Goal: Information Seeking & Learning: Learn about a topic

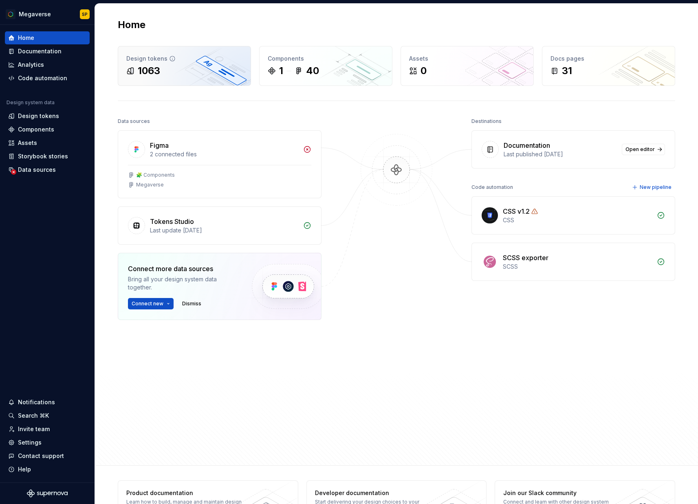
click at [204, 63] on div "Design tokens 1063" at bounding box center [184, 65] width 132 height 39
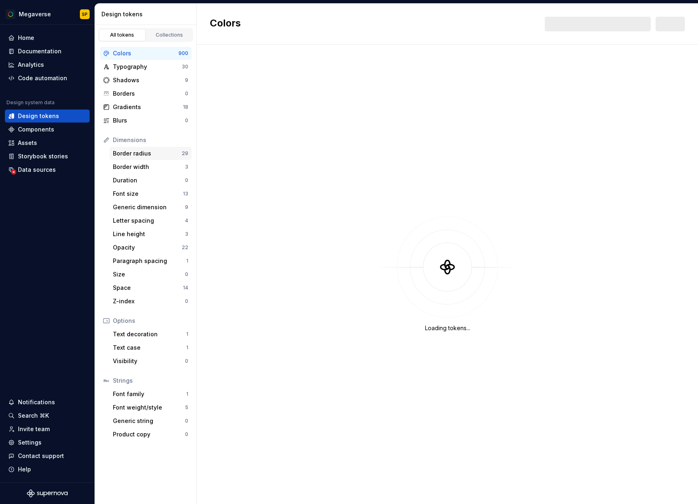
click at [152, 154] on div "Border radius" at bounding box center [147, 153] width 69 height 8
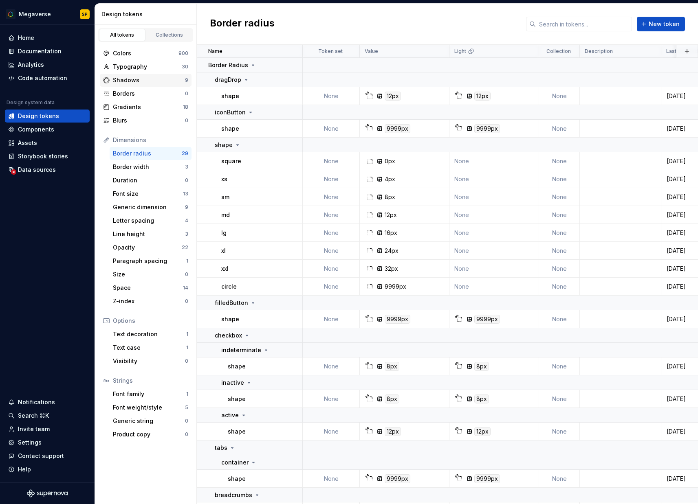
click at [141, 75] on div "Shadows 9" at bounding box center [146, 80] width 92 height 13
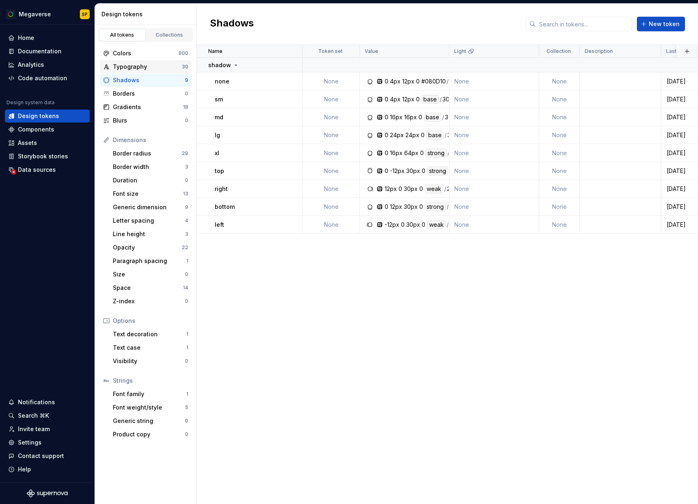
click at [134, 69] on div "Typography" at bounding box center [147, 67] width 69 height 8
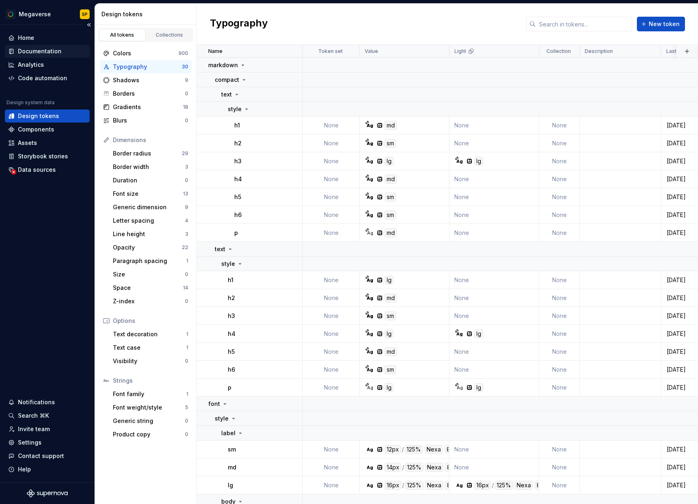
click at [47, 51] on div "Documentation" at bounding box center [40, 51] width 44 height 8
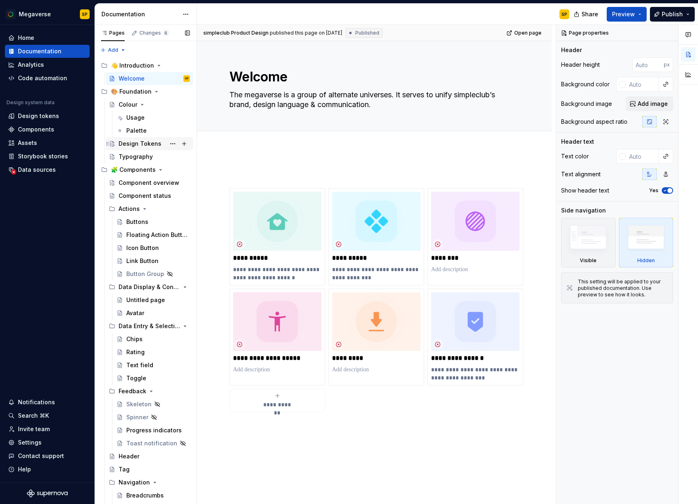
click at [136, 146] on div "Design Tokens" at bounding box center [140, 144] width 43 height 8
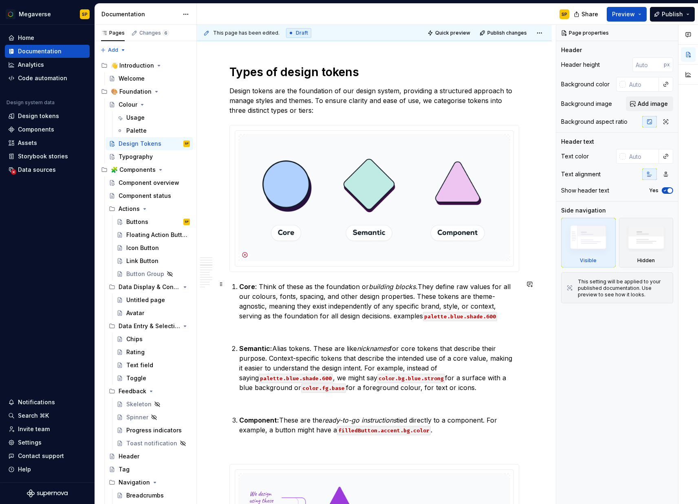
scroll to position [1200, 0]
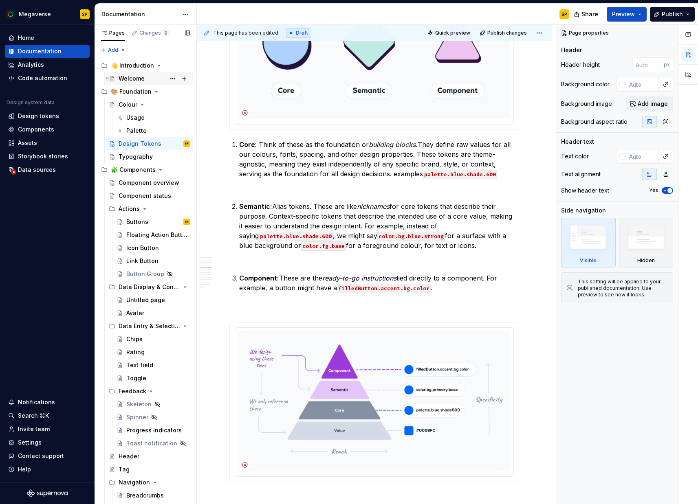
click at [131, 77] on div "Welcome" at bounding box center [132, 79] width 26 height 8
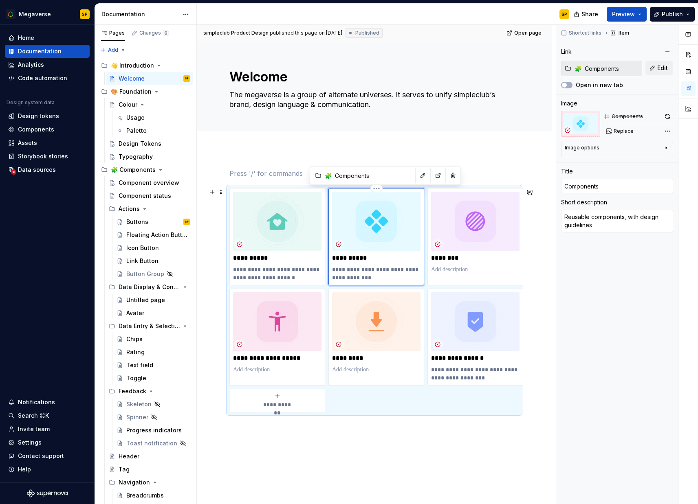
click at [377, 234] on img at bounding box center [376, 221] width 88 height 59
click at [375, 245] on img at bounding box center [376, 221] width 88 height 59
click at [307, 131] on div "Welcome The megaverse is a group of alternate universes. It serves to unify sim…" at bounding box center [374, 86] width 355 height 90
click at [136, 140] on div "Design Tokens" at bounding box center [140, 144] width 43 height 8
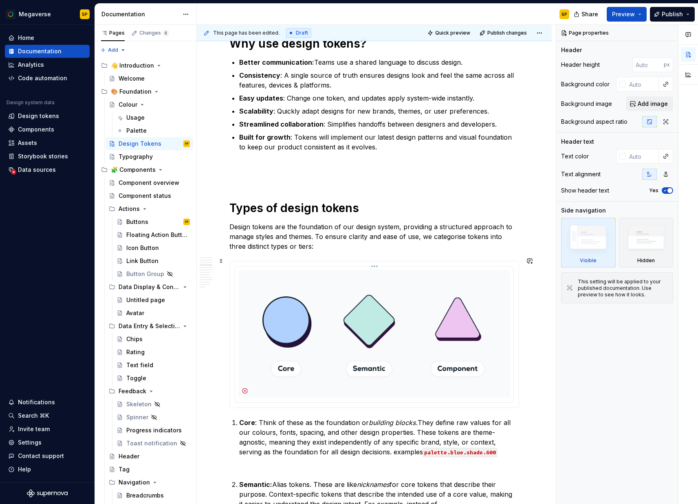
scroll to position [946, 0]
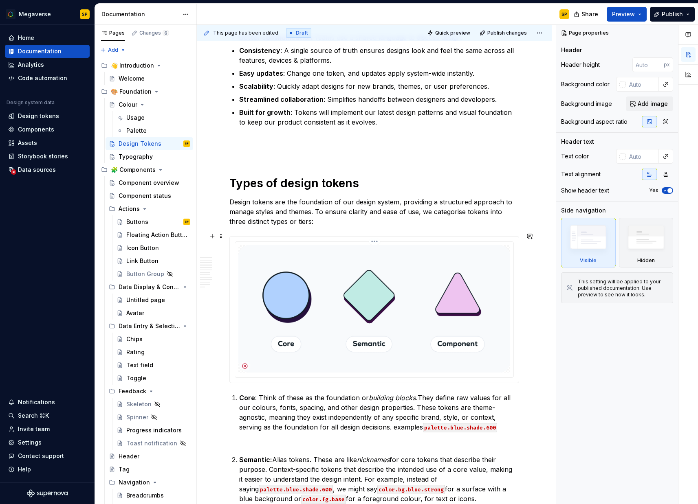
click at [361, 309] on img at bounding box center [374, 308] width 272 height 127
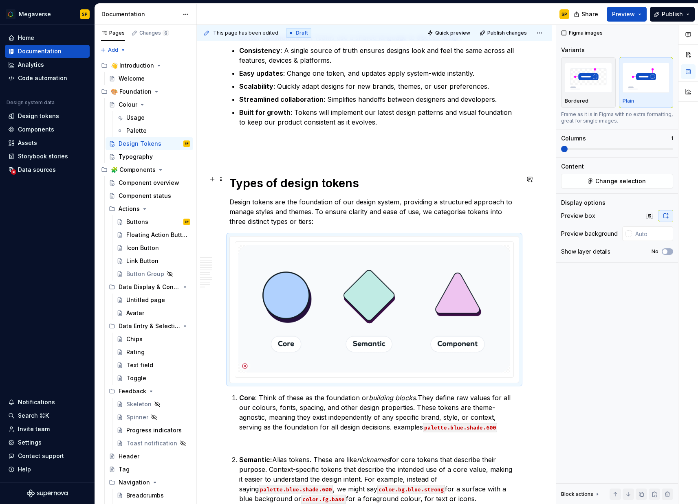
click at [389, 182] on h1 "Types of design tokens" at bounding box center [374, 183] width 290 height 15
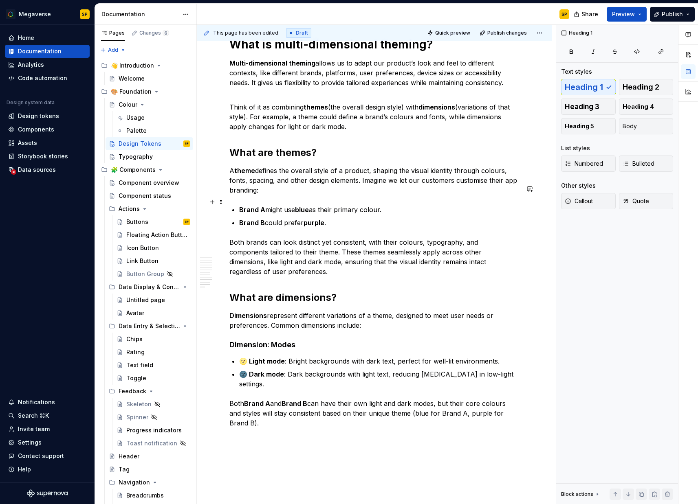
scroll to position [3271, 0]
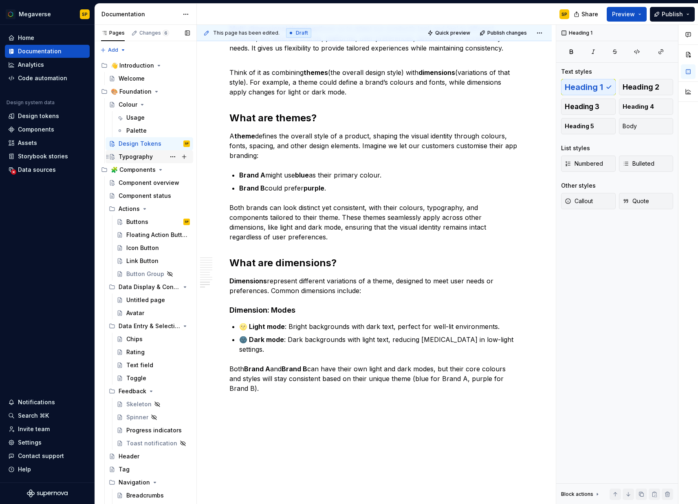
click at [137, 159] on div "Typography" at bounding box center [136, 157] width 34 height 8
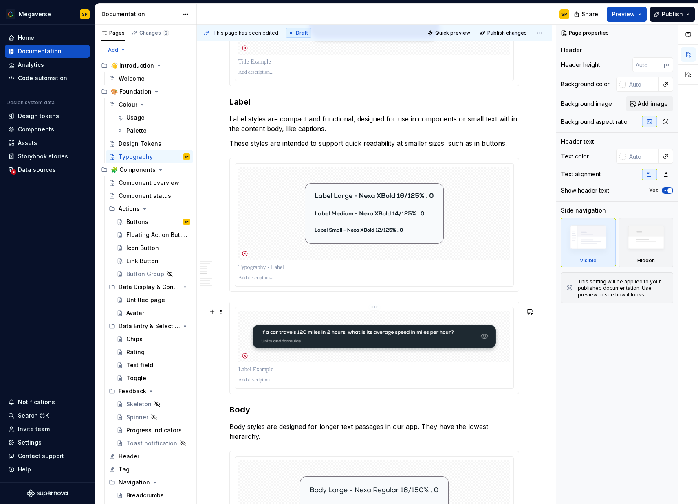
scroll to position [1575, 0]
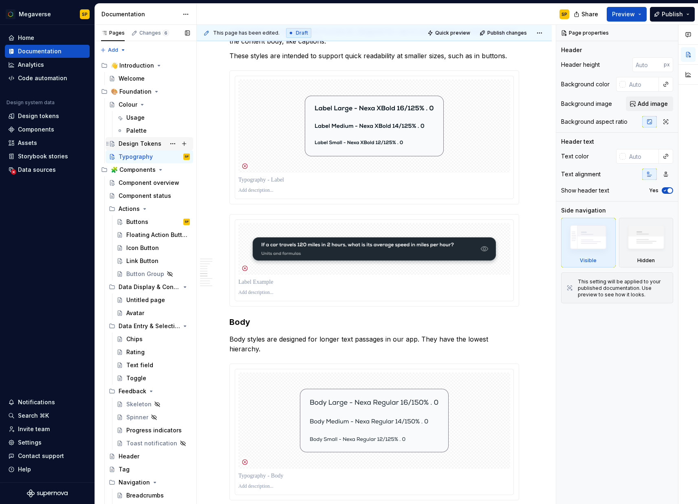
click at [143, 142] on div "Design Tokens" at bounding box center [140, 144] width 43 height 8
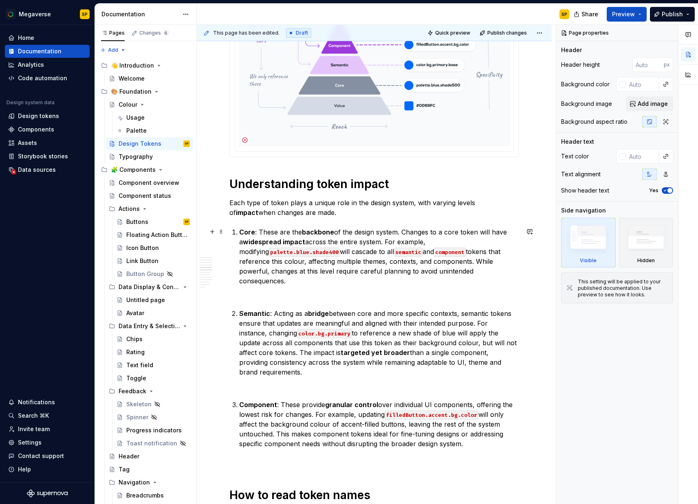
scroll to position [1498, 0]
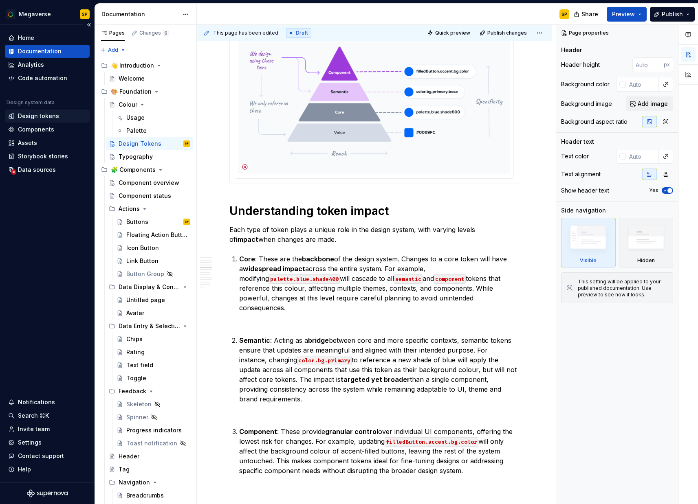
click at [48, 121] on div "Design tokens" at bounding box center [47, 116] width 85 height 13
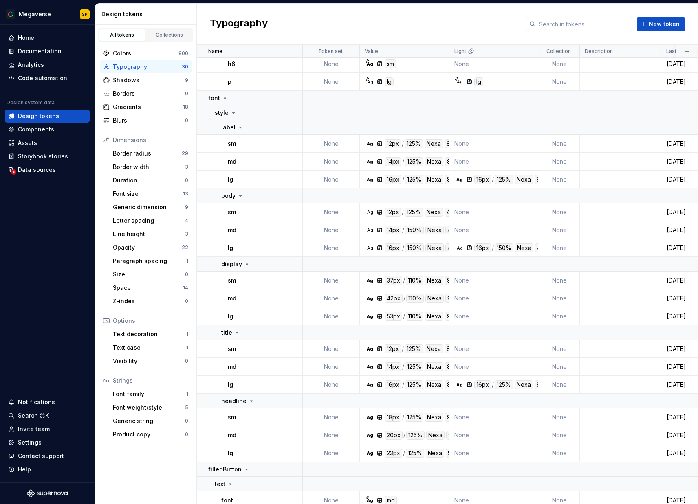
scroll to position [311, 0]
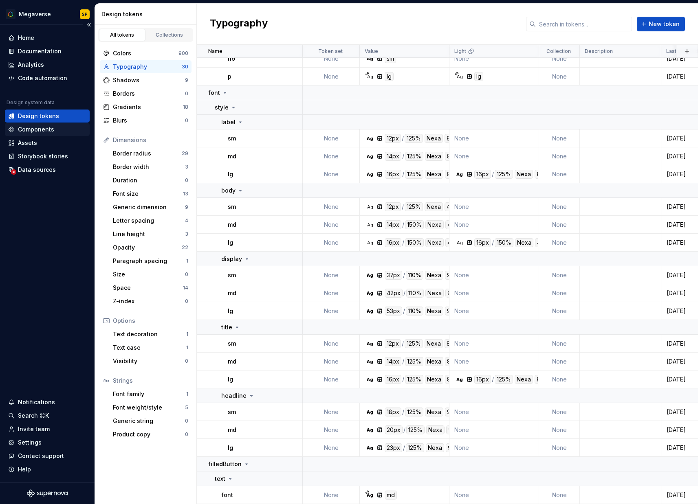
click at [40, 128] on div "Components" at bounding box center [36, 129] width 36 height 8
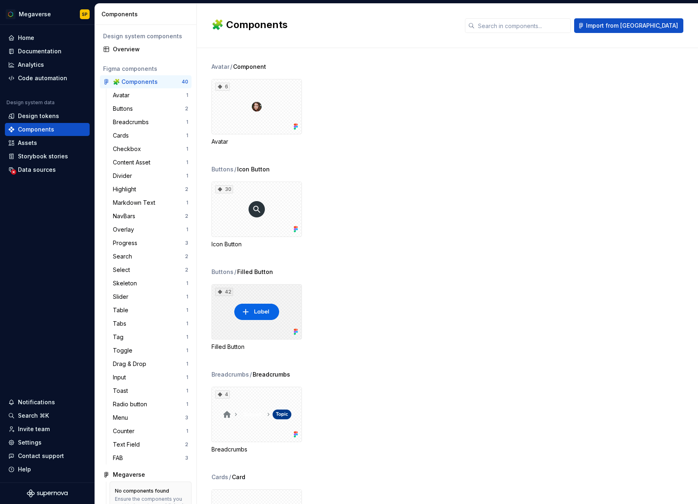
scroll to position [103, 0]
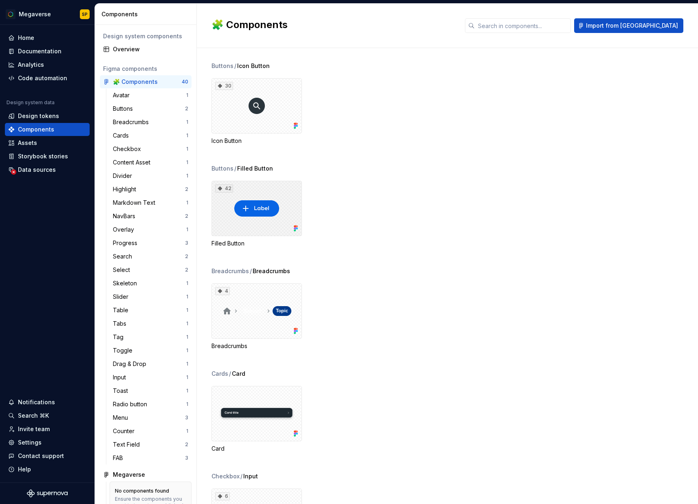
click at [290, 211] on div "42" at bounding box center [256, 208] width 90 height 55
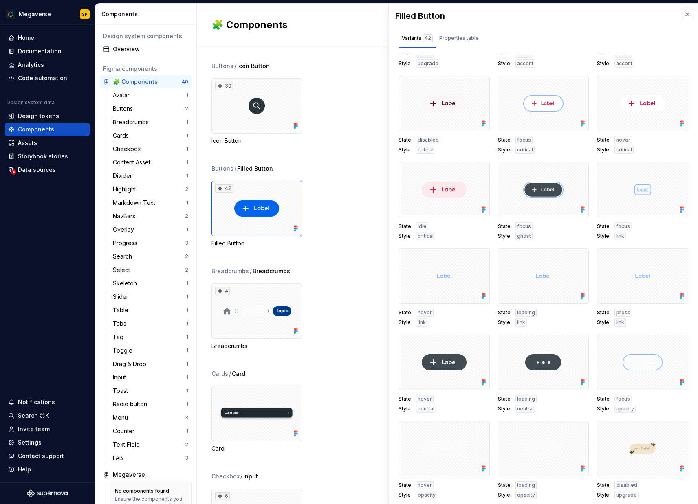
scroll to position [754, 0]
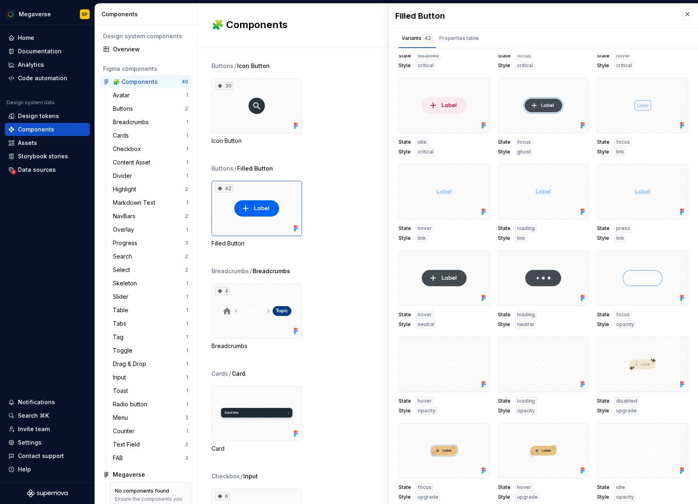
click at [345, 218] on div "42 Filled Button" at bounding box center [454, 214] width 486 height 67
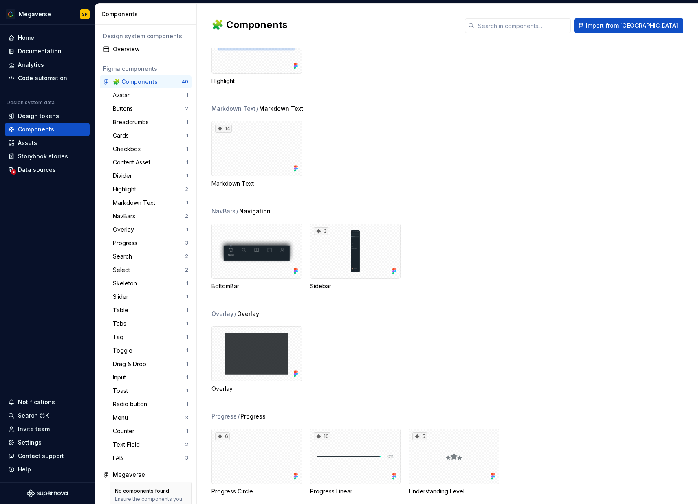
scroll to position [972, 0]
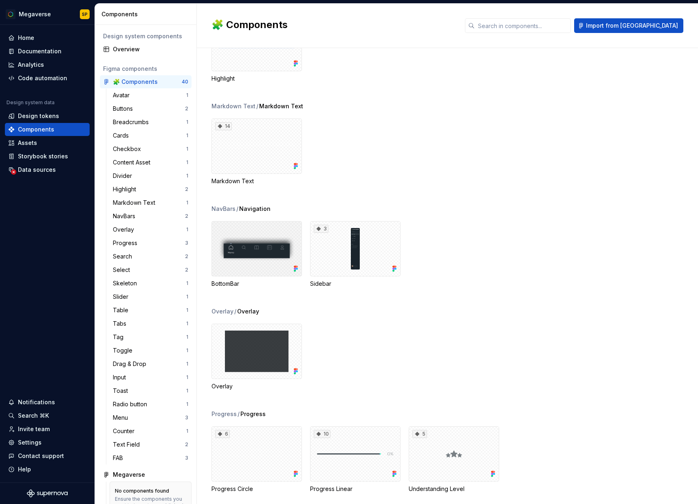
click at [261, 256] on div at bounding box center [256, 248] width 90 height 55
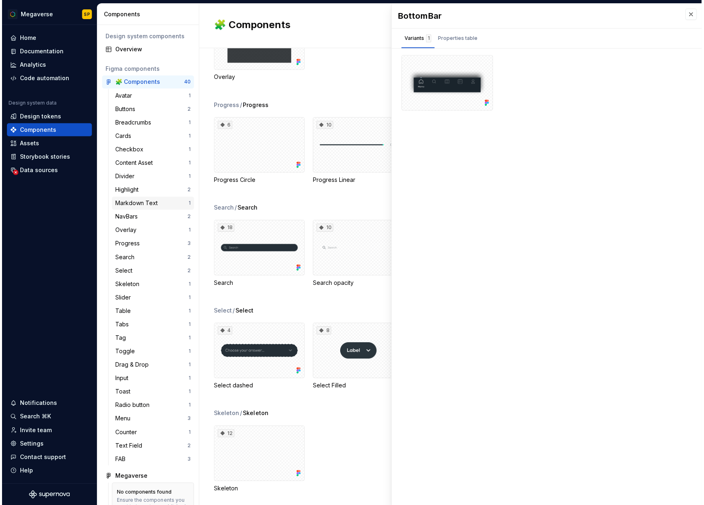
scroll to position [1289, 0]
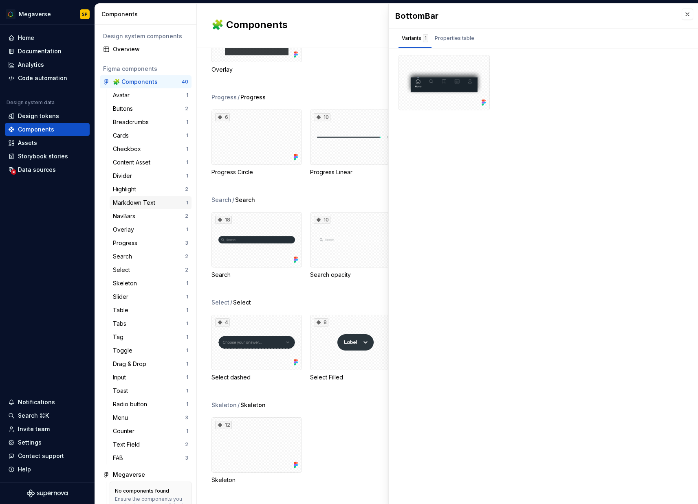
click at [143, 198] on div "Markdown Text 1" at bounding box center [151, 202] width 82 height 13
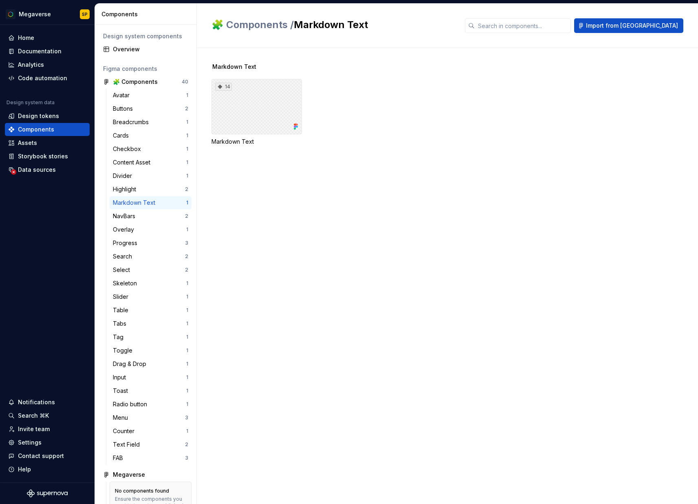
click at [246, 110] on div "14" at bounding box center [256, 106] width 90 height 55
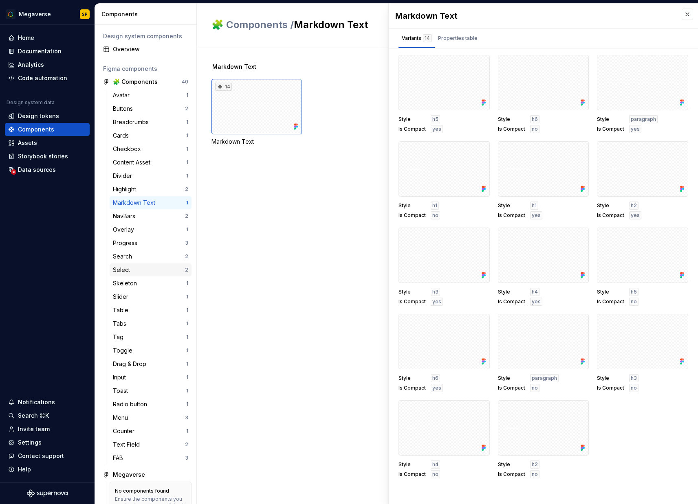
click at [151, 274] on div "Select 2" at bounding box center [151, 269] width 82 height 13
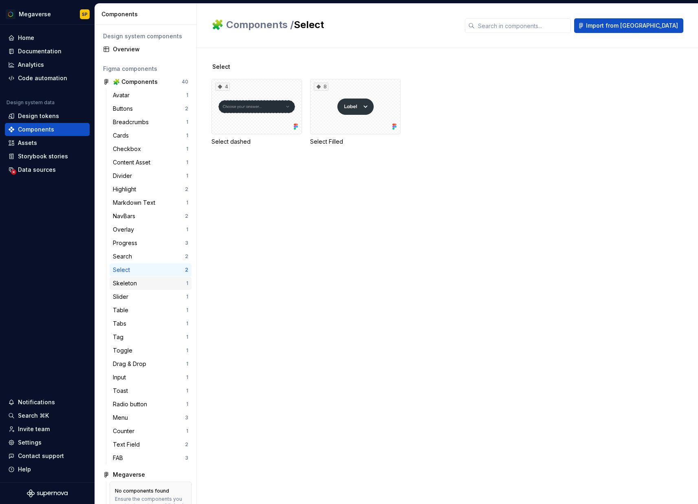
click at [137, 289] on div "Skeleton 1" at bounding box center [151, 283] width 82 height 13
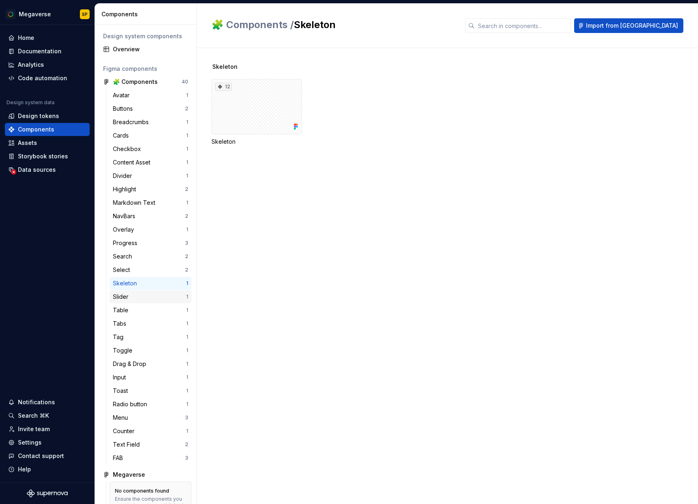
click at [148, 294] on div "Slider" at bounding box center [149, 297] width 73 height 8
click at [146, 232] on div "Overlay" at bounding box center [149, 230] width 73 height 8
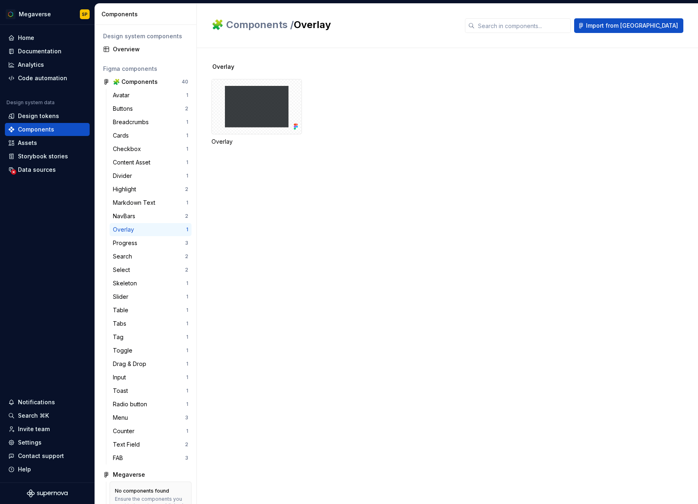
click at [373, 41] on div "🧩 Components / Overlay Import from [GEOGRAPHIC_DATA]" at bounding box center [447, 26] width 501 height 44
click at [121, 173] on div "Divider" at bounding box center [124, 176] width 22 height 8
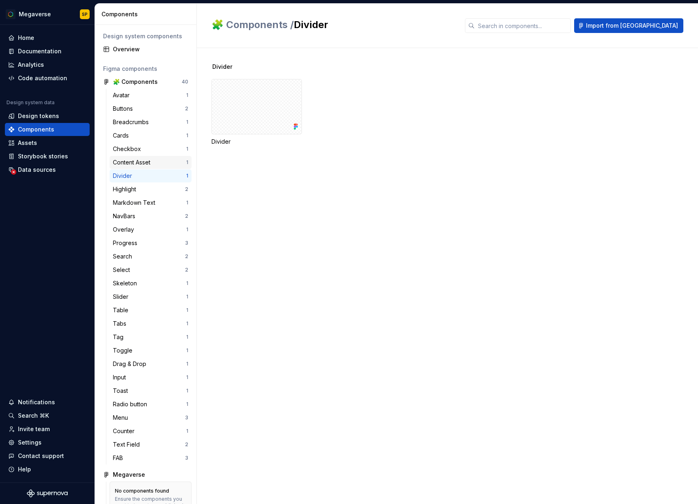
click at [133, 158] on div "Content Asset" at bounding box center [133, 162] width 41 height 8
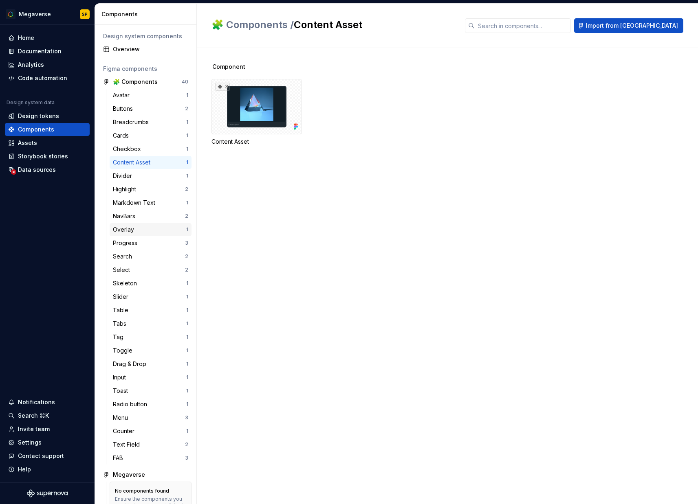
click at [131, 224] on div "Overlay 1" at bounding box center [151, 229] width 82 height 13
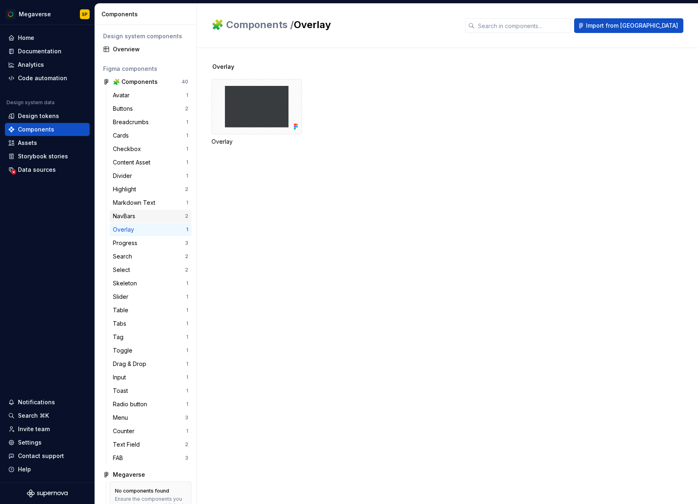
click at [133, 219] on div "NavBars" at bounding box center [126, 216] width 26 height 8
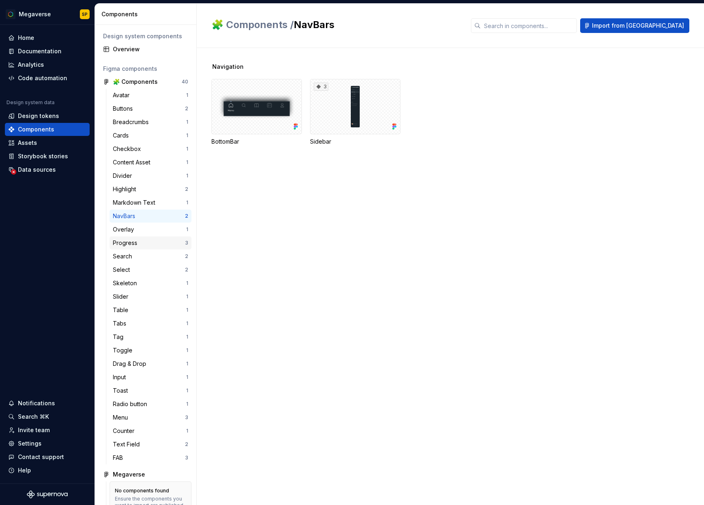
click at [145, 239] on div "Progress" at bounding box center [149, 243] width 72 height 8
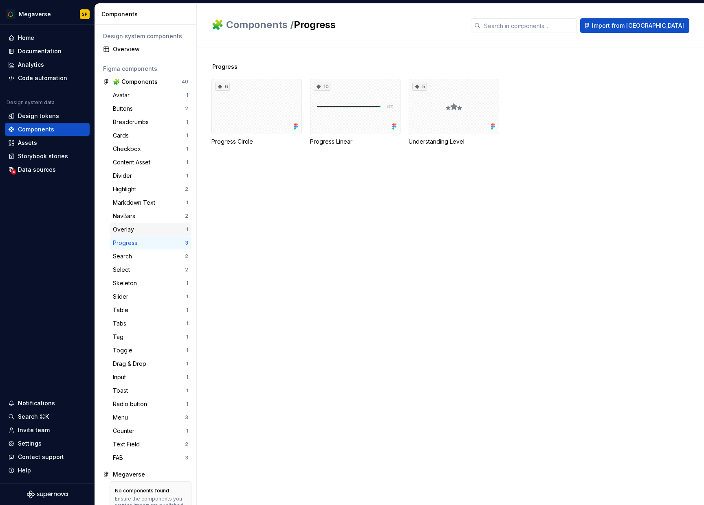
click at [145, 236] on div "Overlay 1" at bounding box center [151, 229] width 82 height 13
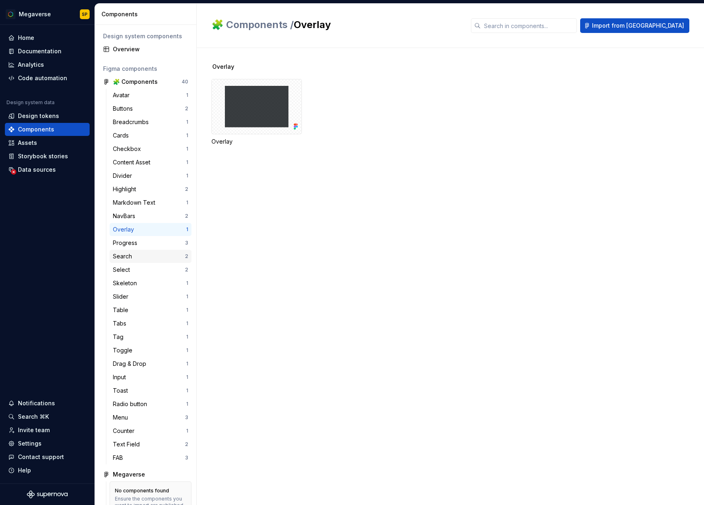
click at [142, 262] on div "Search 2" at bounding box center [151, 256] width 82 height 13
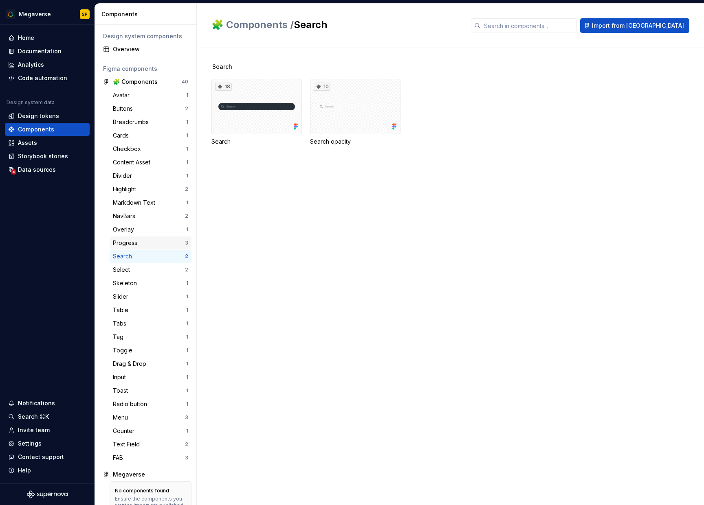
click at [142, 239] on div "Progress" at bounding box center [149, 243] width 72 height 8
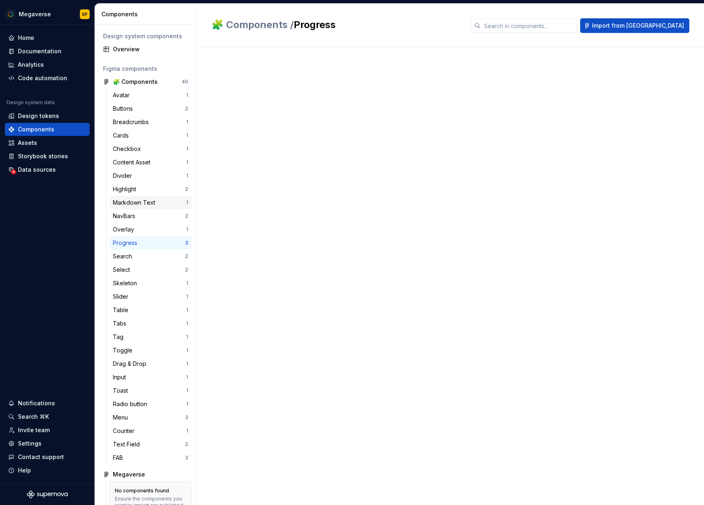
click at [140, 205] on div "Markdown Text" at bounding box center [136, 203] width 46 height 8
click at [145, 164] on div "Content Asset" at bounding box center [133, 162] width 41 height 8
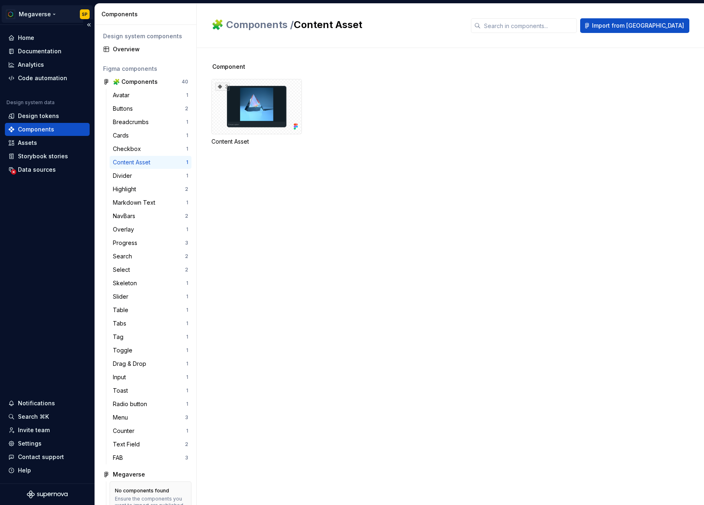
click at [86, 11] on html "Megaverse SP Home Documentation Analytics Code automation Design system data De…" at bounding box center [352, 252] width 704 height 505
click at [60, 11] on html "Megaverse SP Home Documentation Analytics Code automation Design system data De…" at bounding box center [352, 252] width 704 height 505
click at [119, 105] on div "Buttons" at bounding box center [124, 109] width 23 height 8
click at [123, 95] on div "Avatar" at bounding box center [123, 95] width 20 height 8
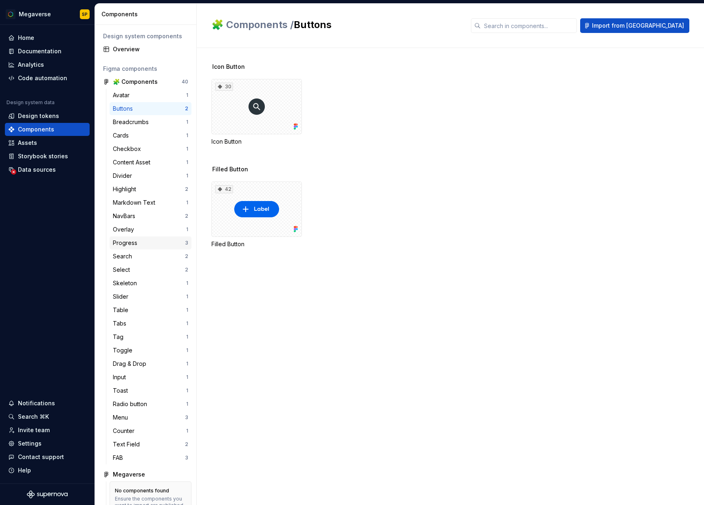
scroll to position [27, 0]
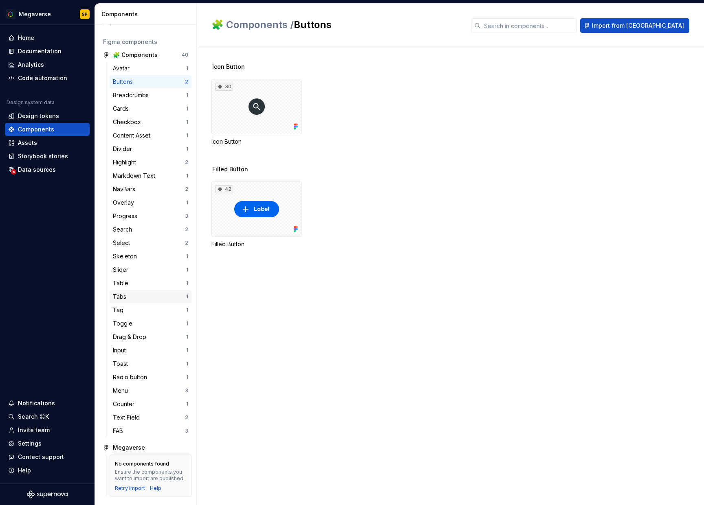
click at [127, 299] on div "Tabs" at bounding box center [121, 297] width 17 height 8
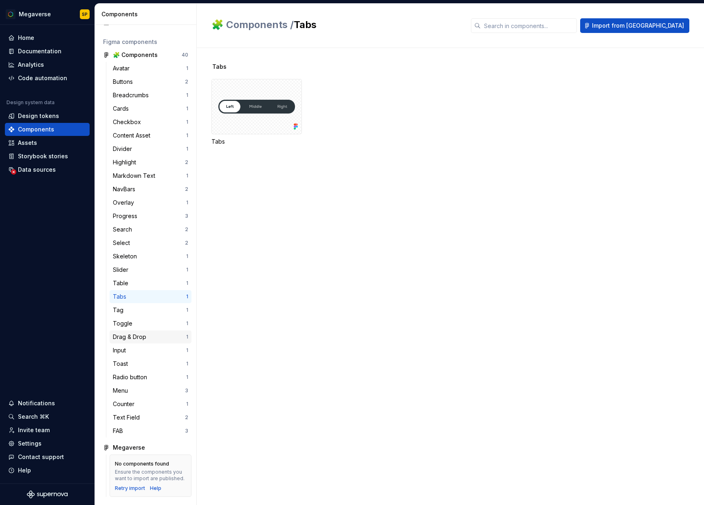
click at [128, 336] on div "Drag & Drop" at bounding box center [131, 337] width 37 height 8
click at [128, 367] on div "Toast" at bounding box center [122, 364] width 18 height 8
click at [134, 261] on div "Skeleton 1" at bounding box center [151, 256] width 82 height 13
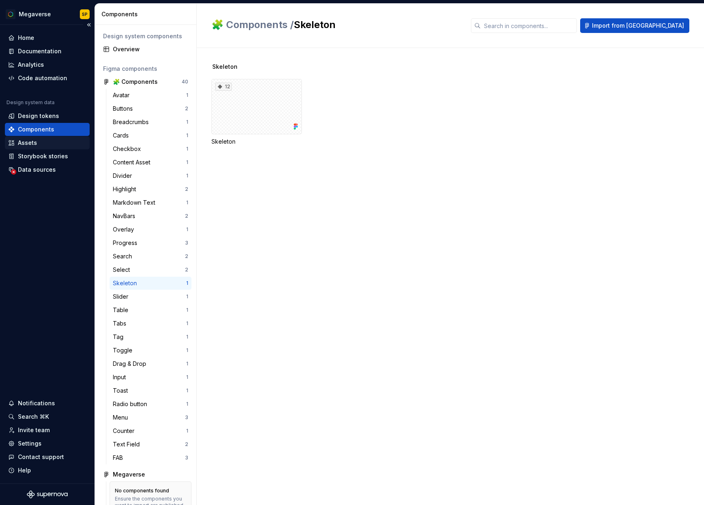
click at [53, 138] on div "Assets" at bounding box center [47, 142] width 85 height 13
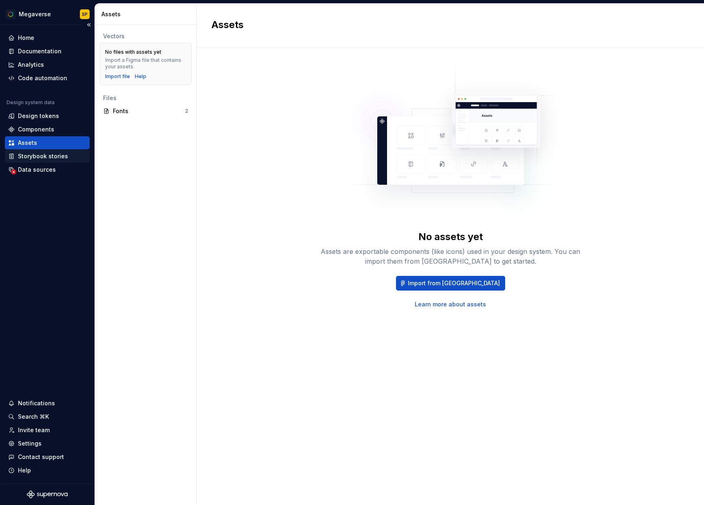
click at [72, 160] on div "Storybook stories" at bounding box center [47, 156] width 78 height 8
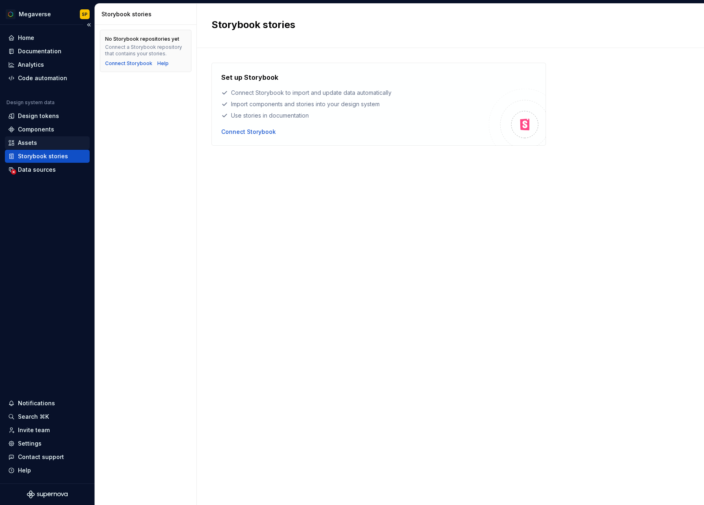
click at [48, 145] on div "Assets" at bounding box center [47, 143] width 78 height 8
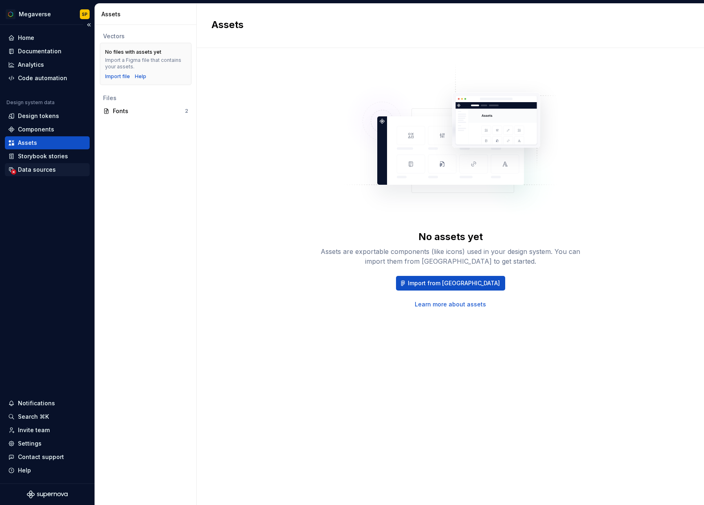
click at [46, 169] on div "Data sources" at bounding box center [37, 170] width 38 height 8
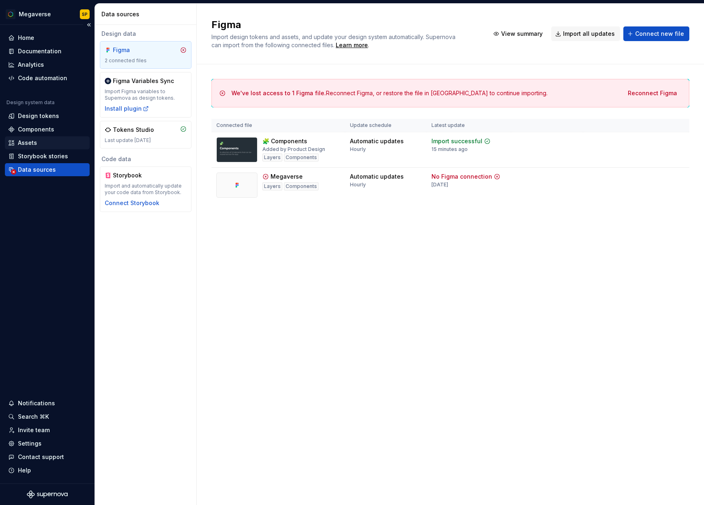
click at [42, 149] on div "Assets" at bounding box center [47, 142] width 85 height 13
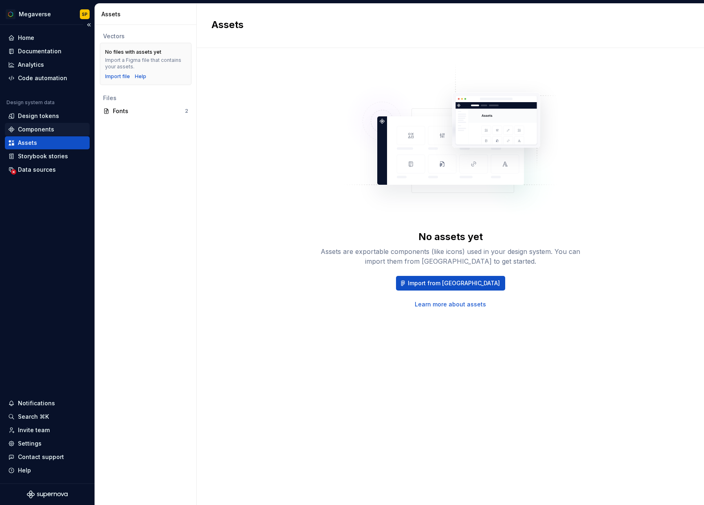
click at [37, 131] on div "Components" at bounding box center [36, 129] width 36 height 8
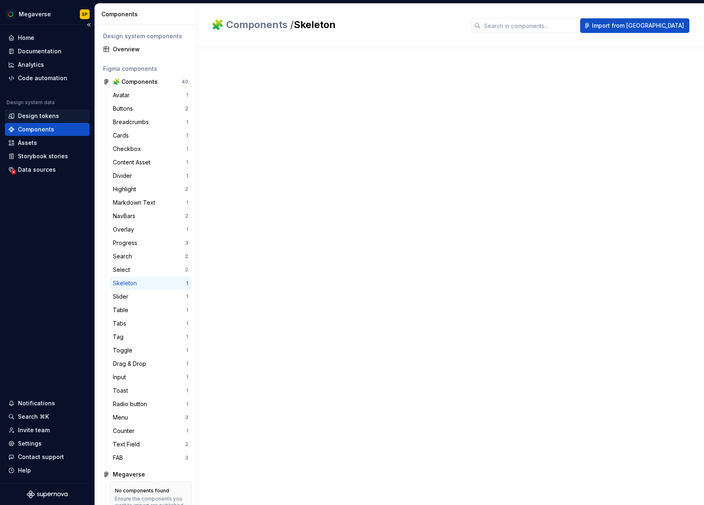
click at [38, 119] on div "Design tokens" at bounding box center [38, 116] width 41 height 8
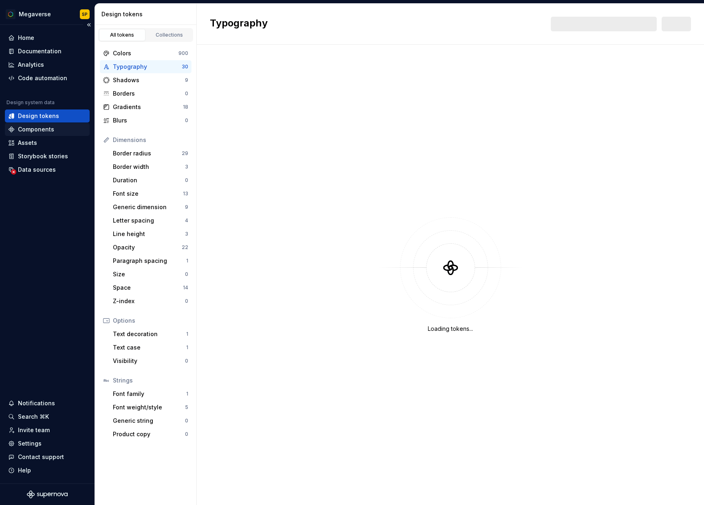
click at [36, 132] on div "Components" at bounding box center [36, 129] width 36 height 8
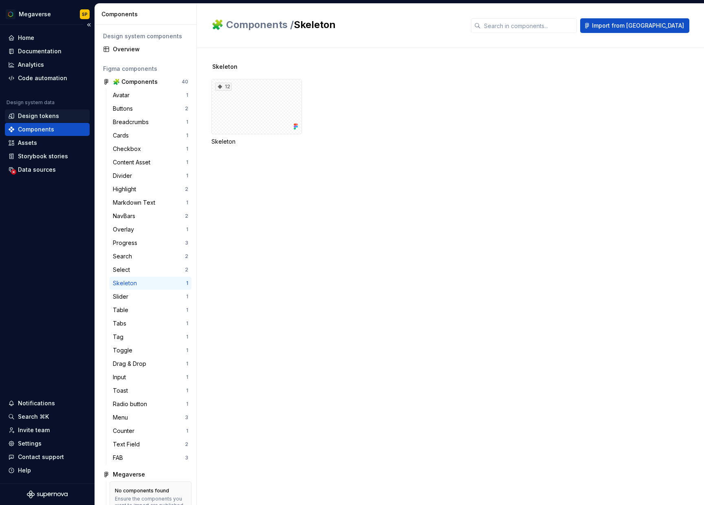
click at [38, 121] on div "Design tokens" at bounding box center [47, 116] width 85 height 13
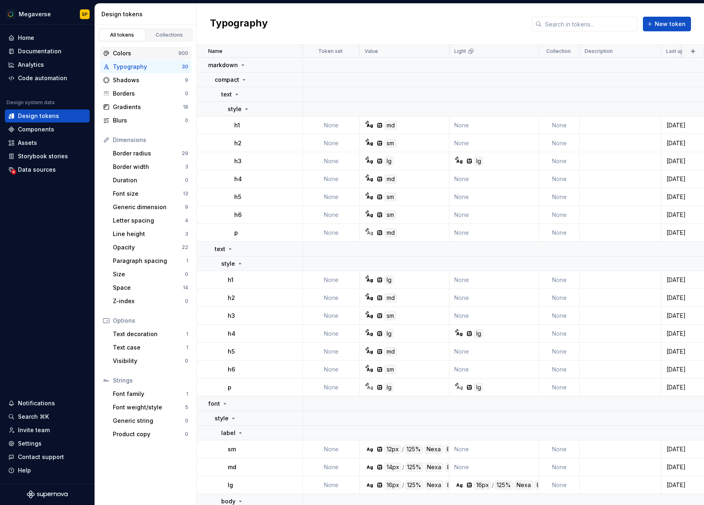
click at [151, 53] on div "Colors" at bounding box center [146, 53] width 66 height 8
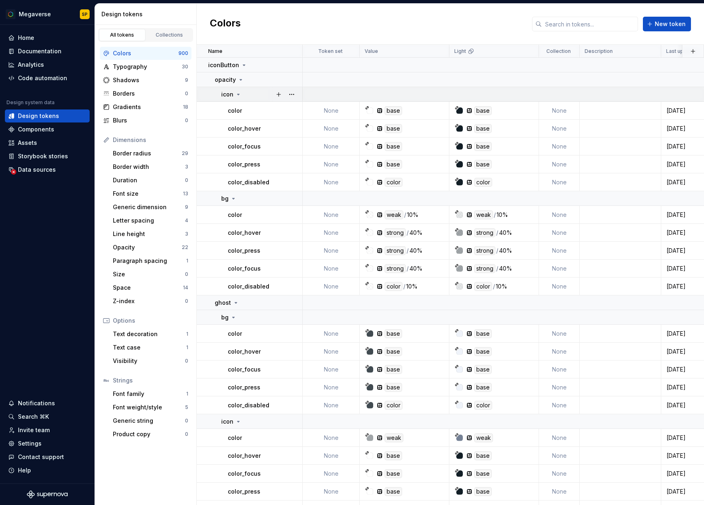
click at [241, 95] on div "icon" at bounding box center [261, 94] width 81 height 8
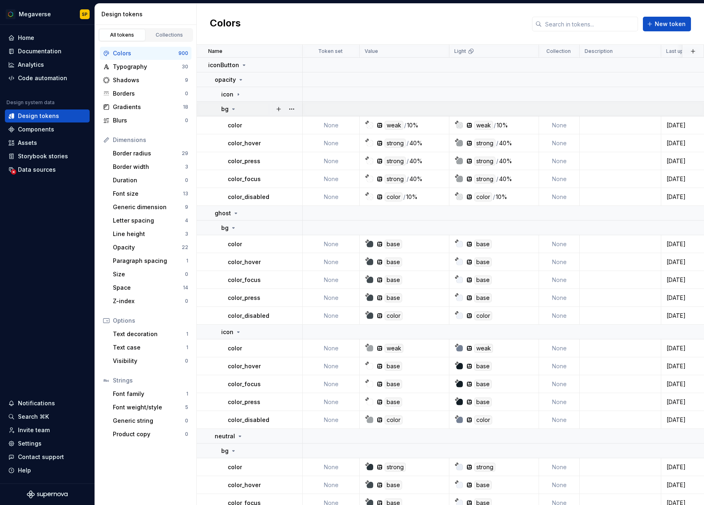
click at [233, 104] on td "bg" at bounding box center [250, 109] width 106 height 15
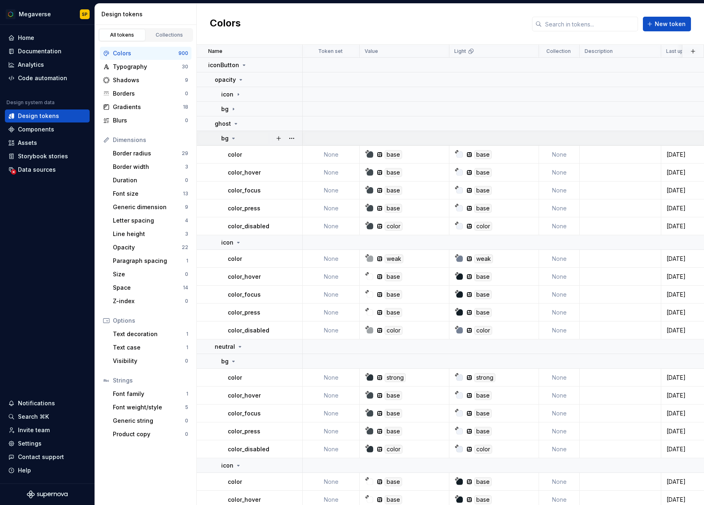
click at [232, 135] on icon at bounding box center [233, 138] width 7 height 7
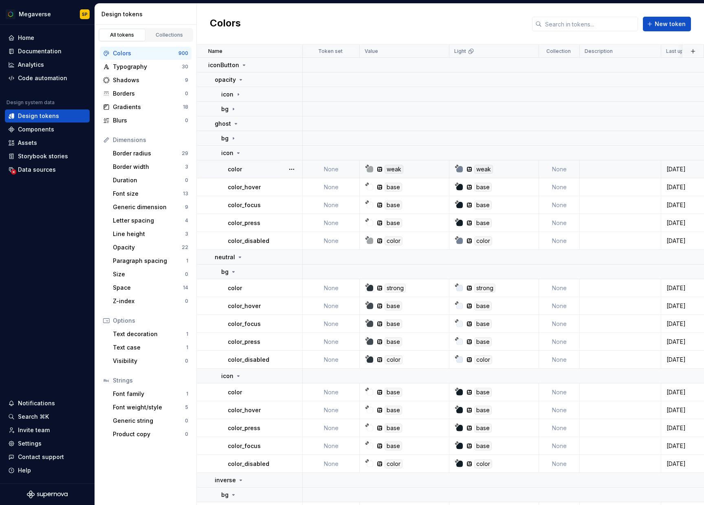
click at [233, 165] on p "color" at bounding box center [235, 169] width 14 height 8
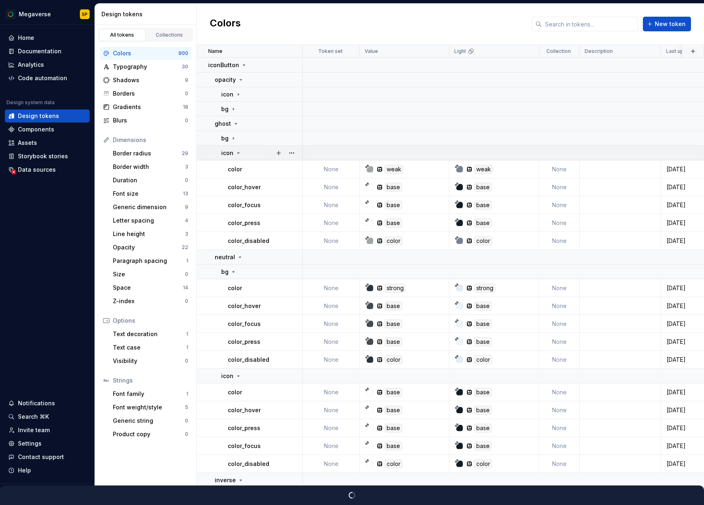
click at [237, 152] on icon at bounding box center [238, 153] width 7 height 7
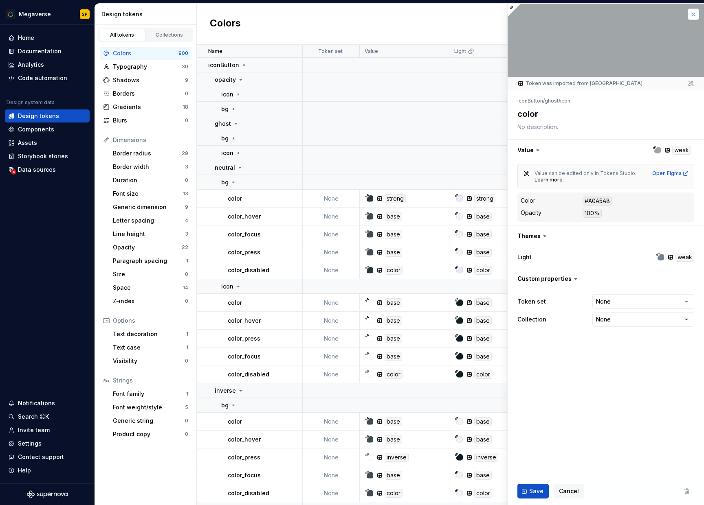
click at [691, 15] on button "button" at bounding box center [692, 14] width 11 height 11
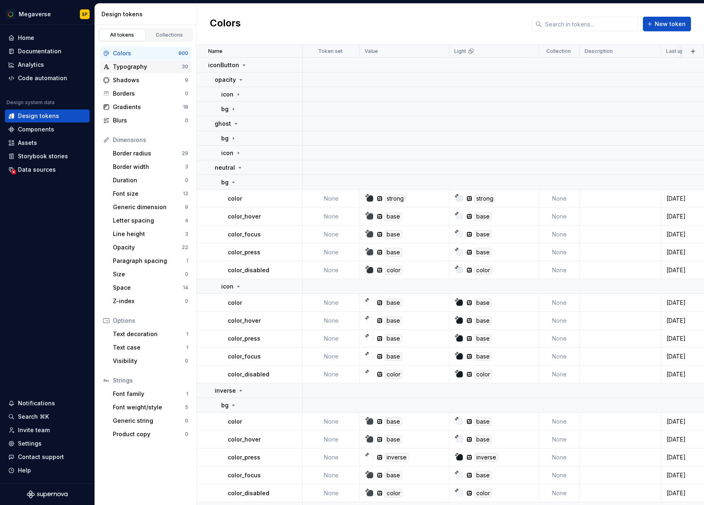
click at [146, 64] on div "Typography" at bounding box center [147, 67] width 69 height 8
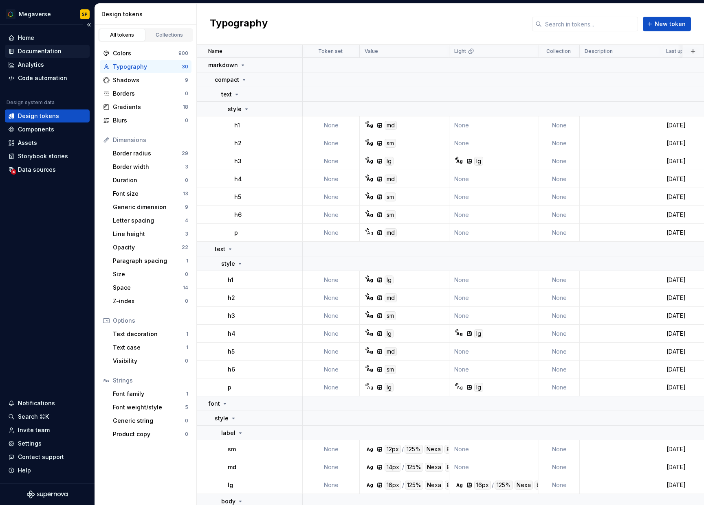
click at [64, 50] on div "Documentation" at bounding box center [47, 51] width 78 height 8
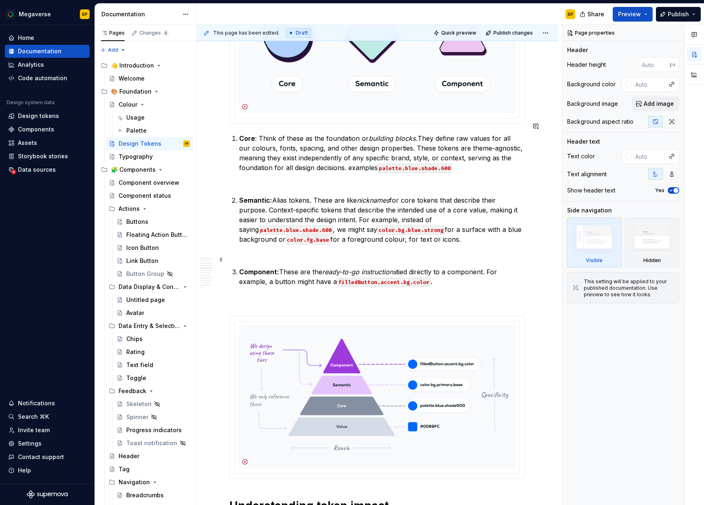
scroll to position [1234, 0]
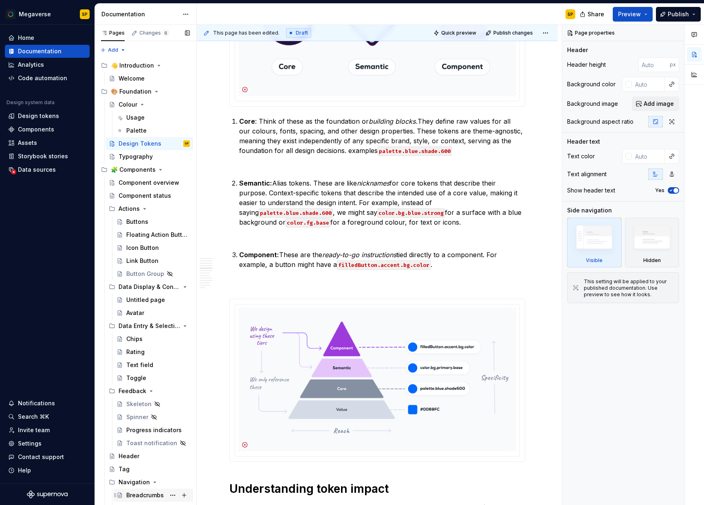
type textarea "*"
click at [47, 119] on div "Design tokens" at bounding box center [38, 116] width 41 height 8
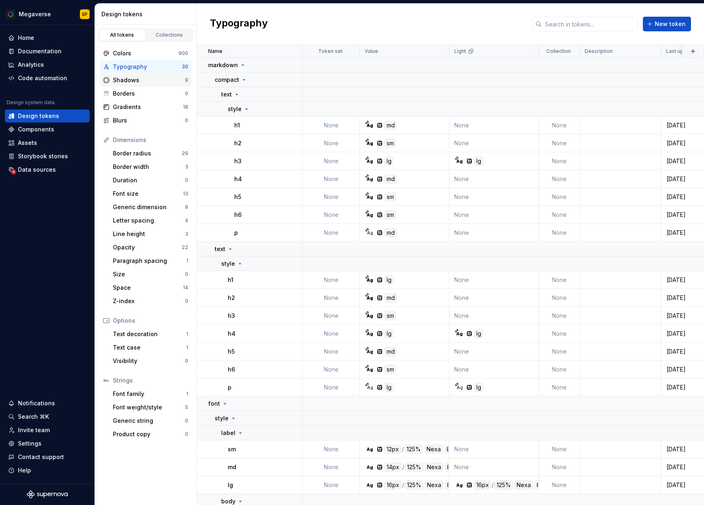
click at [126, 81] on div "Shadows" at bounding box center [149, 80] width 72 height 8
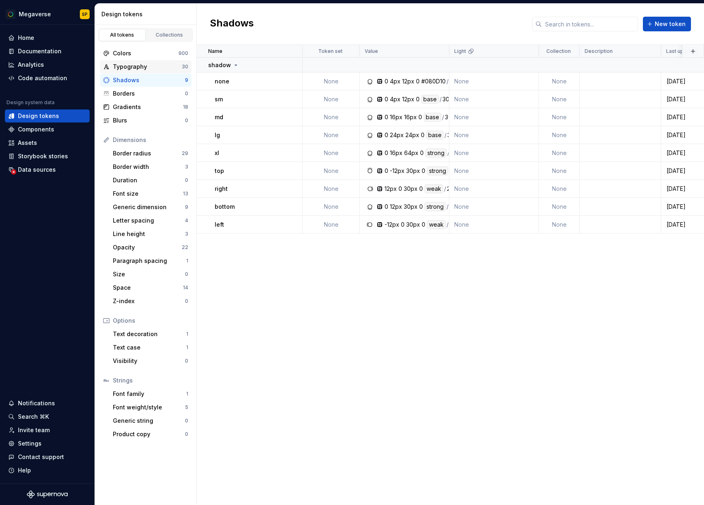
click at [132, 63] on div "Typography" at bounding box center [147, 67] width 69 height 8
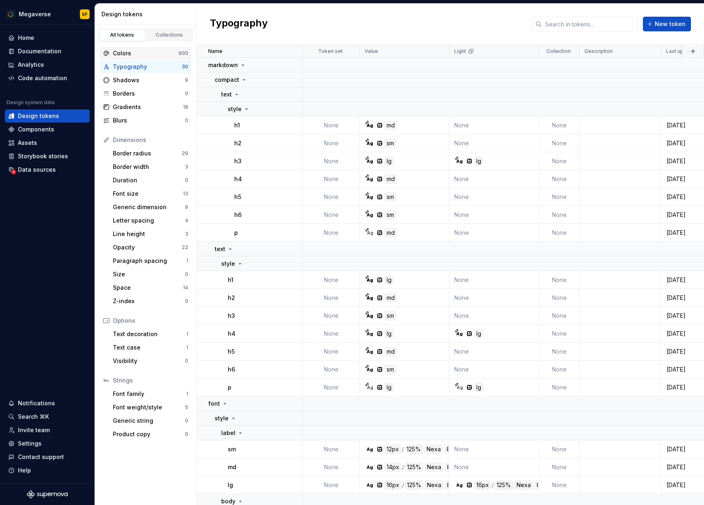
click at [132, 56] on div "Colors" at bounding box center [146, 53] width 66 height 8
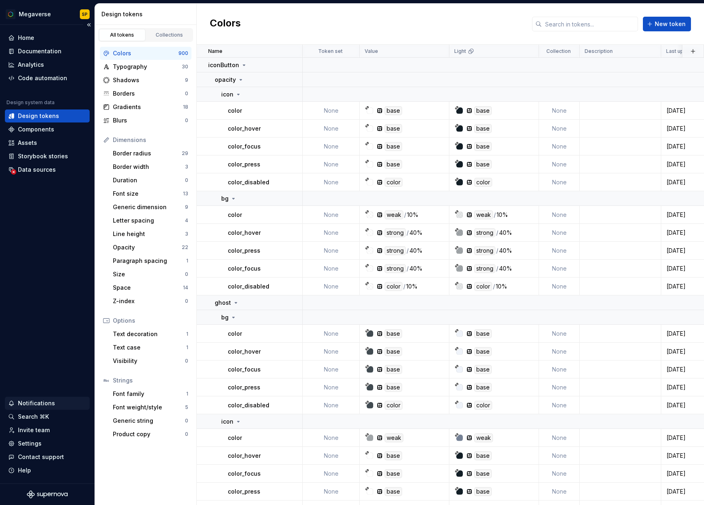
click at [49, 402] on div "Notifications" at bounding box center [36, 404] width 37 height 8
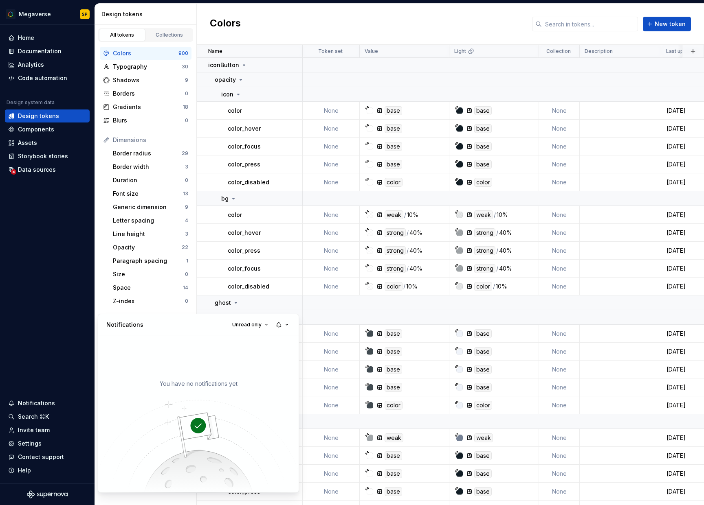
click at [437, 26] on html "Megaverse SP Home Documentation Analytics Code automation Design system data De…" at bounding box center [352, 252] width 704 height 505
